Goal: Task Accomplishment & Management: Manage account settings

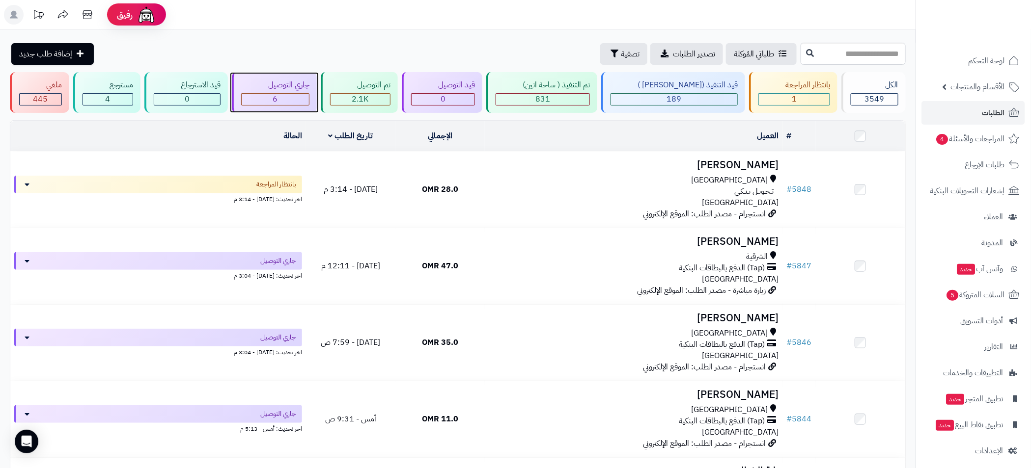
click at [299, 103] on div "6" at bounding box center [275, 99] width 67 height 11
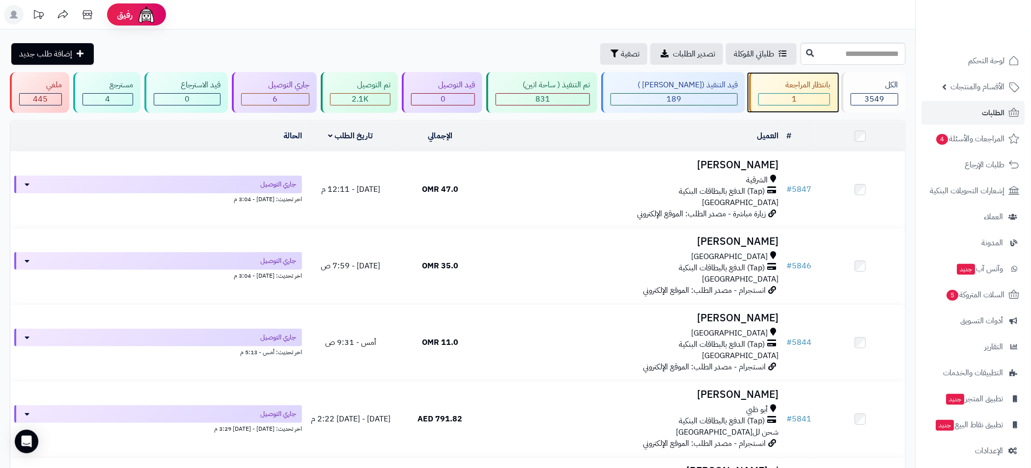
click at [792, 92] on div "بانتظار المراجعة 1" at bounding box center [793, 92] width 88 height 41
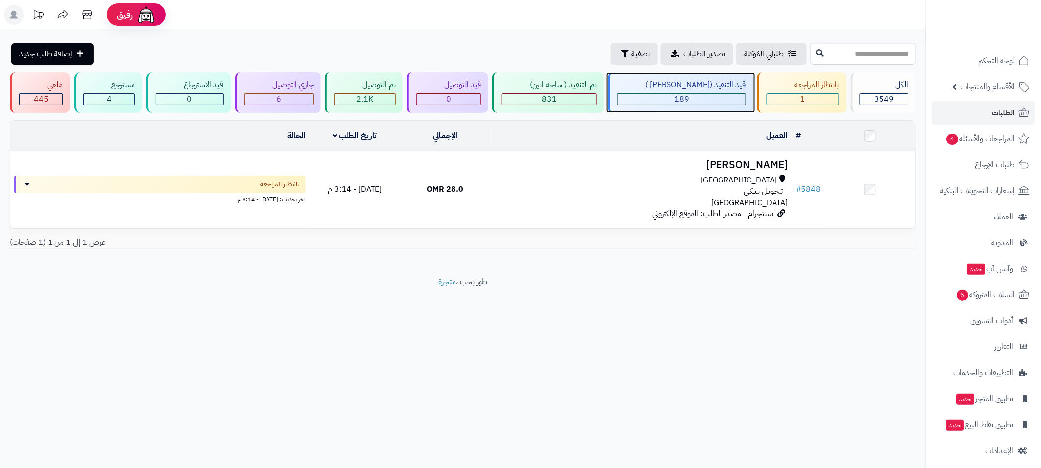
click at [707, 88] on div "قيد التنفيذ ([PERSON_NAME] )" at bounding box center [682, 85] width 128 height 11
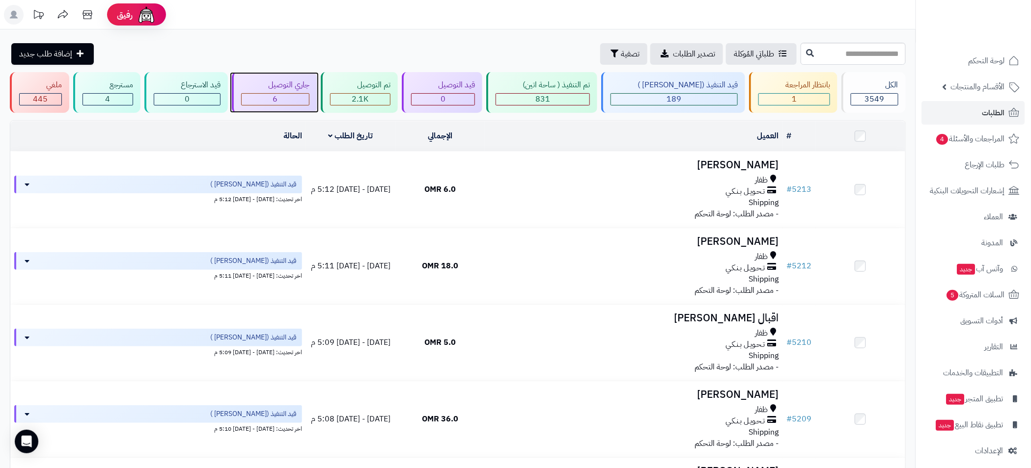
click at [295, 95] on div "6" at bounding box center [275, 99] width 67 height 11
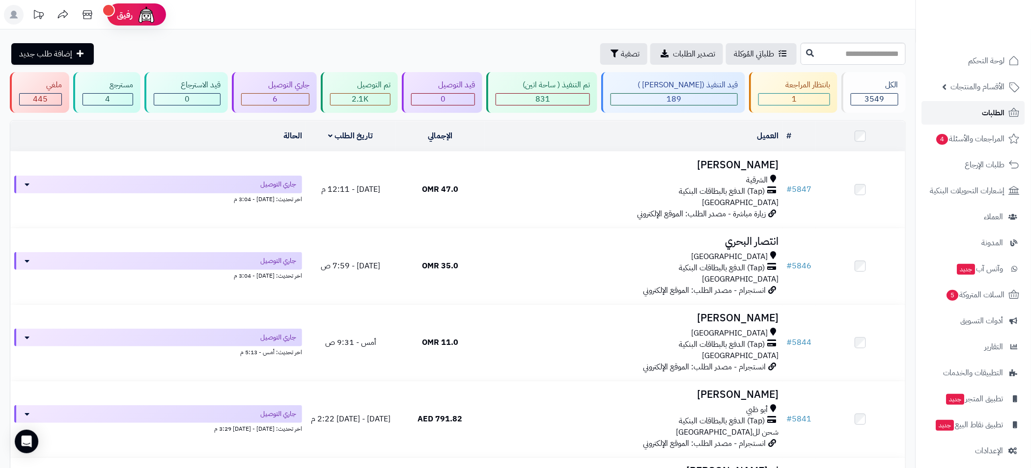
click at [998, 115] on span "الطلبات" at bounding box center [993, 113] width 23 height 14
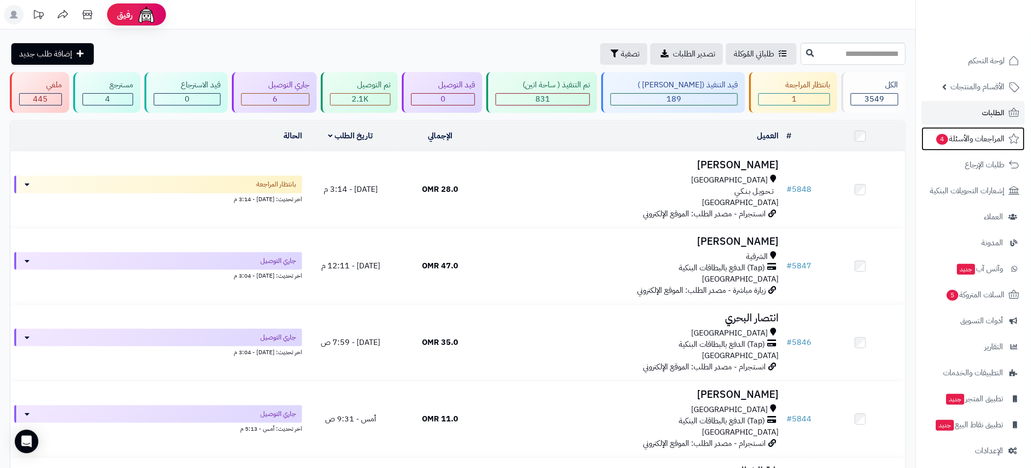
click at [973, 138] on span "المراجعات والأسئلة 4" at bounding box center [969, 139] width 69 height 14
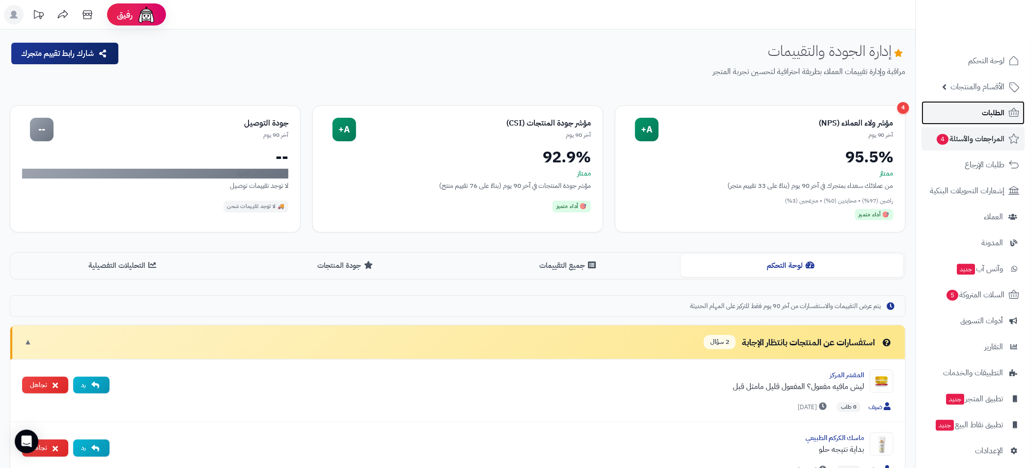
click at [993, 114] on span "الطلبات" at bounding box center [993, 113] width 23 height 14
